Goal: Task Accomplishment & Management: Manage account settings

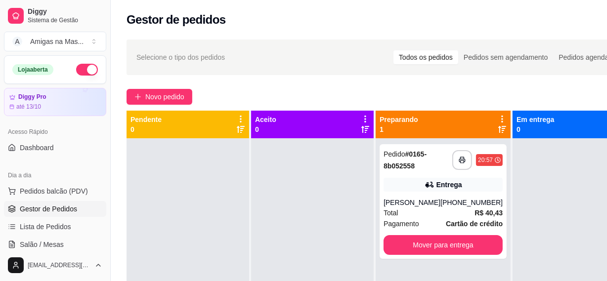
click at [538, 236] on div at bounding box center [573, 278] width 123 height 281
click at [538, 235] on div at bounding box center [573, 278] width 123 height 281
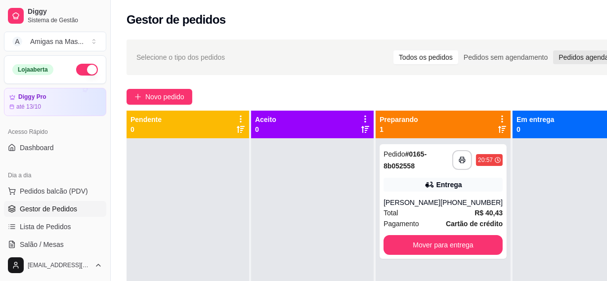
click at [592, 52] on div "Pedidos agendados" at bounding box center [589, 57] width 72 height 14
click at [553, 50] on input "Pedidos agendados" at bounding box center [553, 50] width 0 height 0
drag, startPoint x: 592, startPoint y: 52, endPoint x: 586, endPoint y: 57, distance: 7.3
click at [590, 54] on div "Pedidos agendados" at bounding box center [589, 57] width 72 height 14
click at [553, 50] on input "Pedidos agendados" at bounding box center [553, 50] width 0 height 0
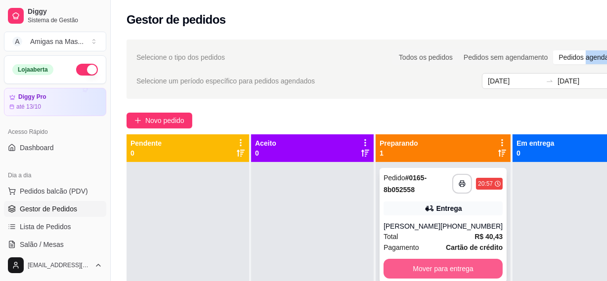
click at [417, 264] on button "Mover para entrega" at bounding box center [442, 269] width 119 height 20
